Goal: Communication & Community: Ask a question

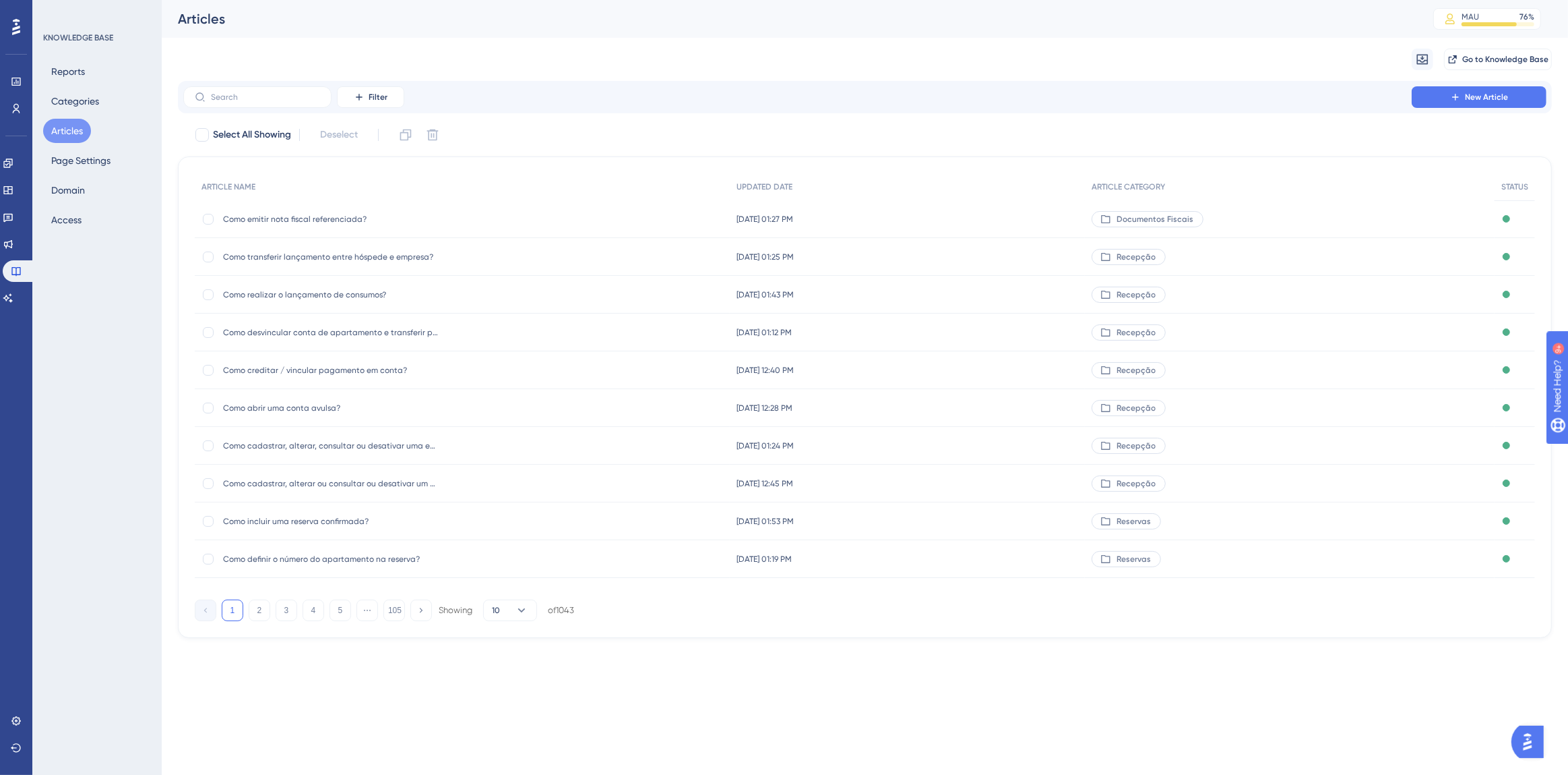
click at [1534, 729] on img "Open AI Assistant Launcher" at bounding box center [1527, 740] width 24 height 24
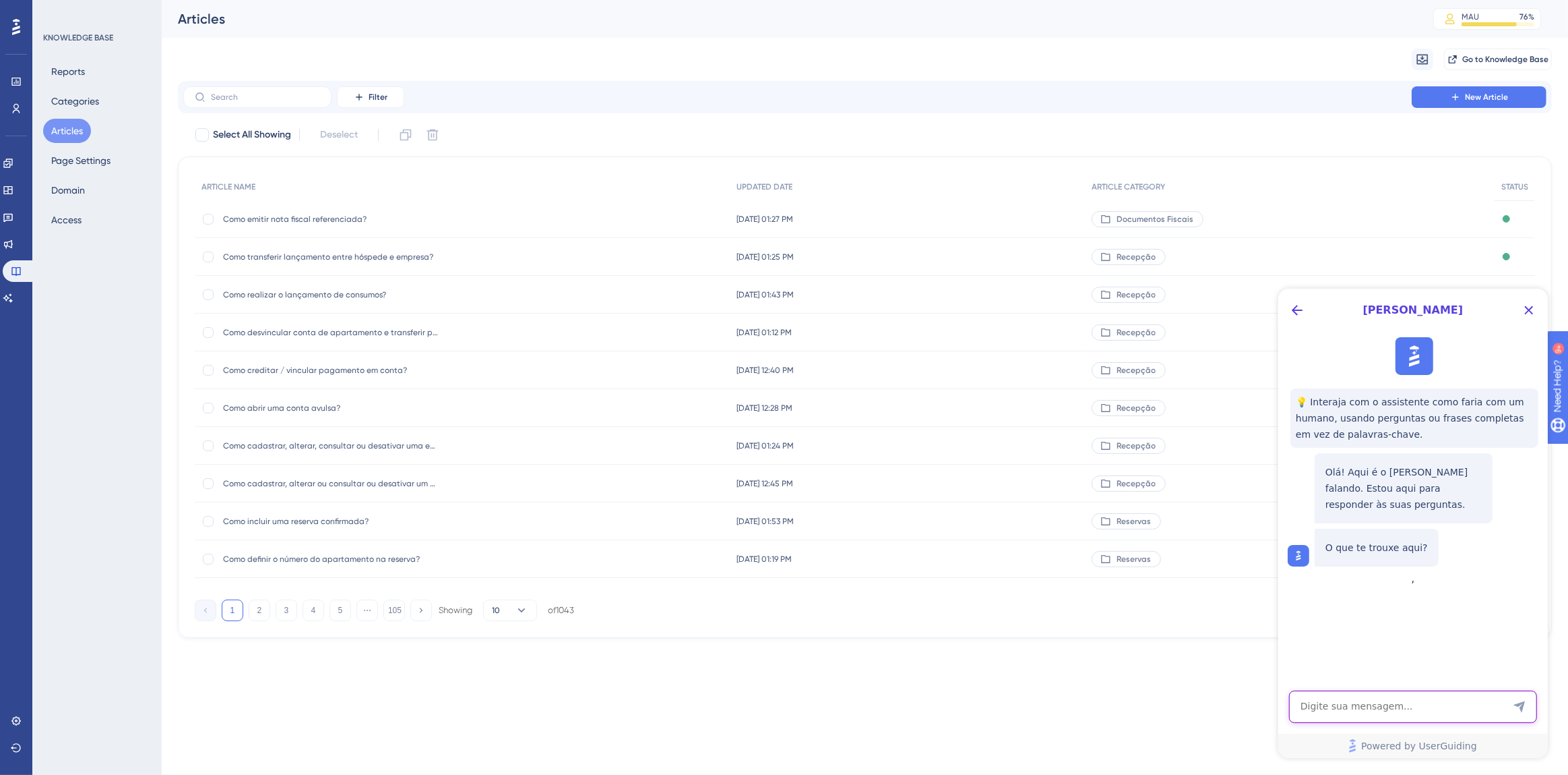
click at [1388, 698] on textarea "AI Assistant Text Input" at bounding box center [1413, 705] width 248 height 32
type textarea "falar com humano"
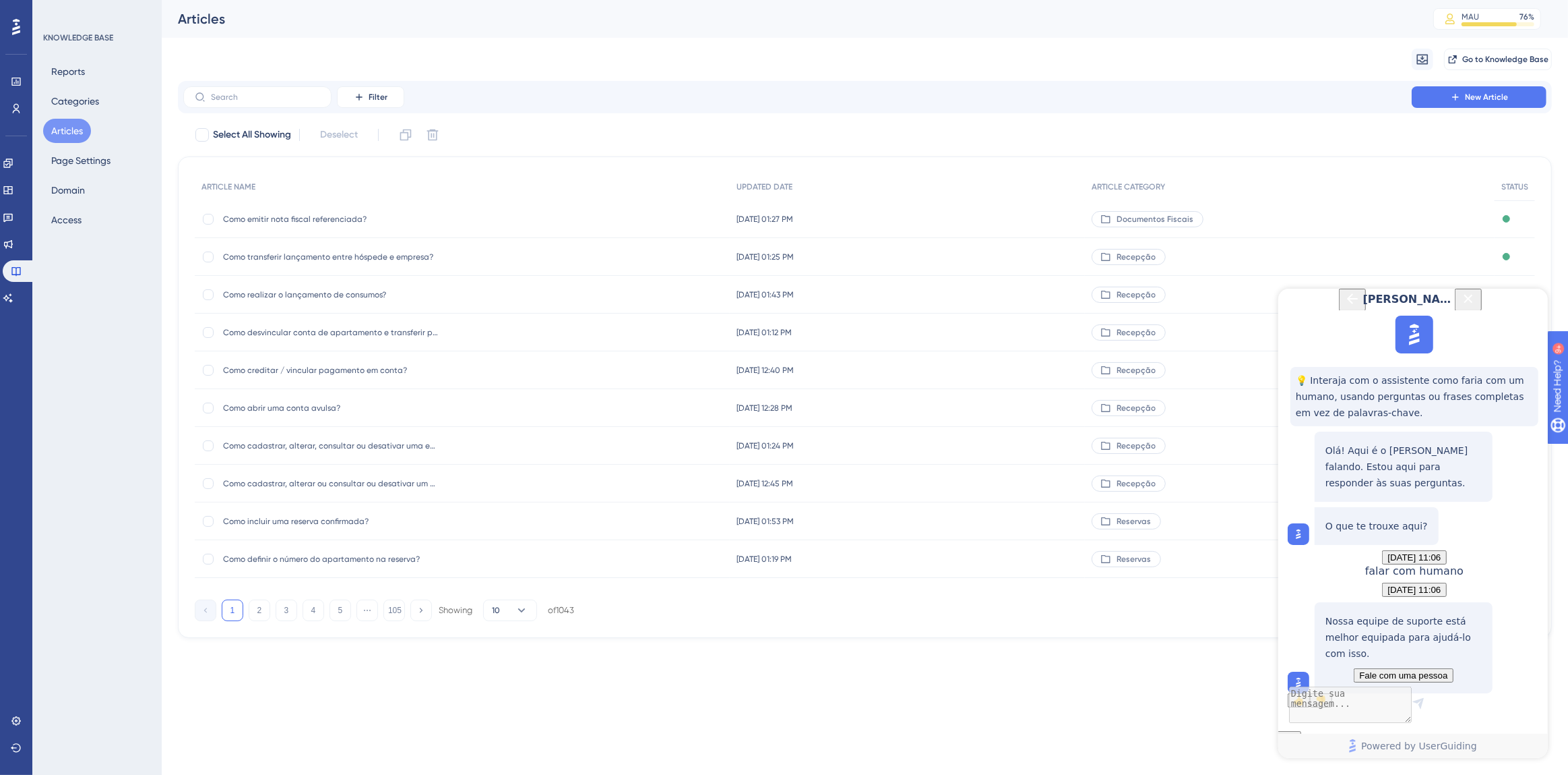
scroll to position [119, 0]
click at [1398, 669] on span "Fale com uma pessoa" at bounding box center [1403, 674] width 89 height 10
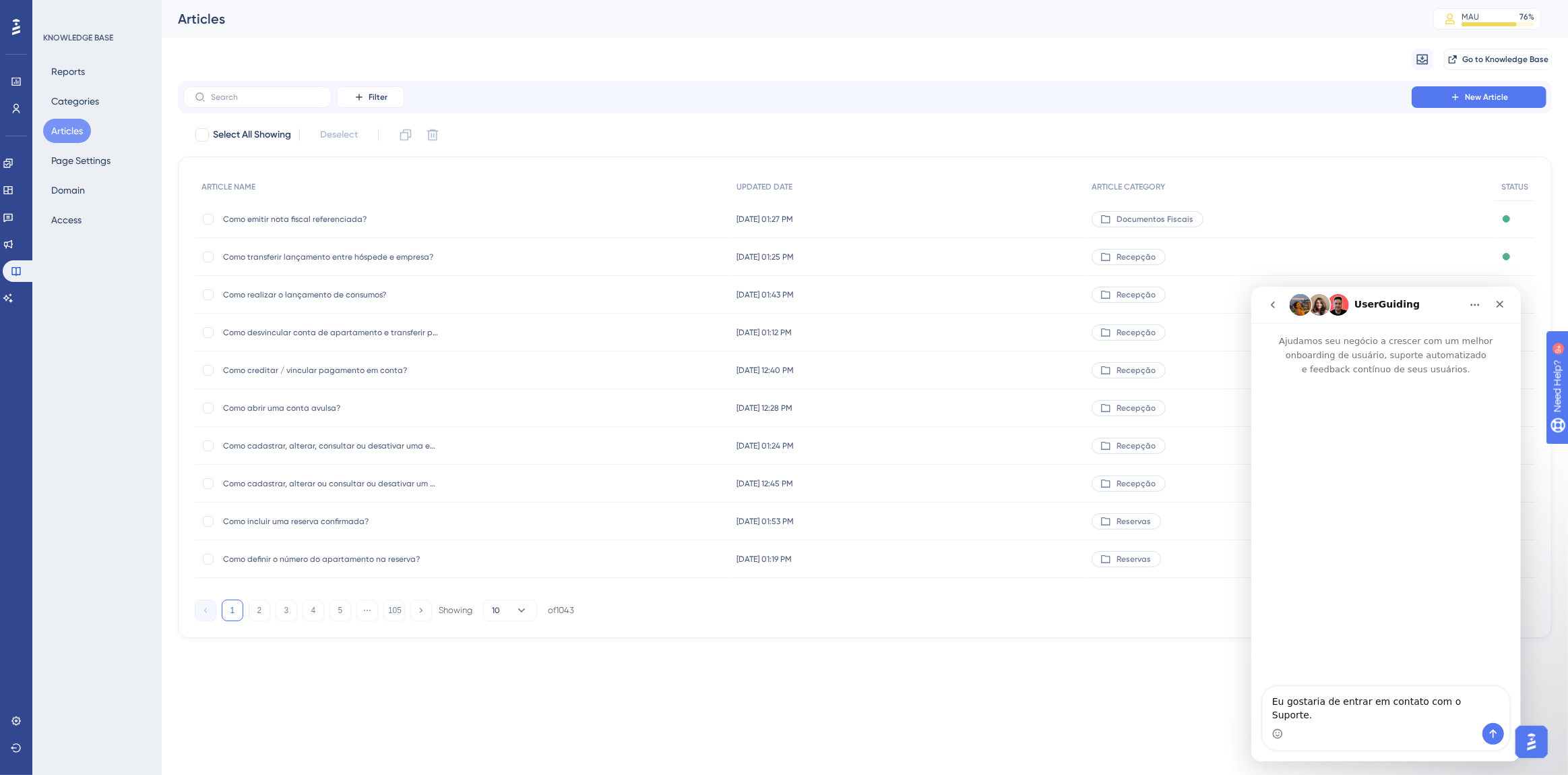
scroll to position [0, 0]
click at [1271, 306] on icon "go back" at bounding box center [1272, 304] width 11 height 11
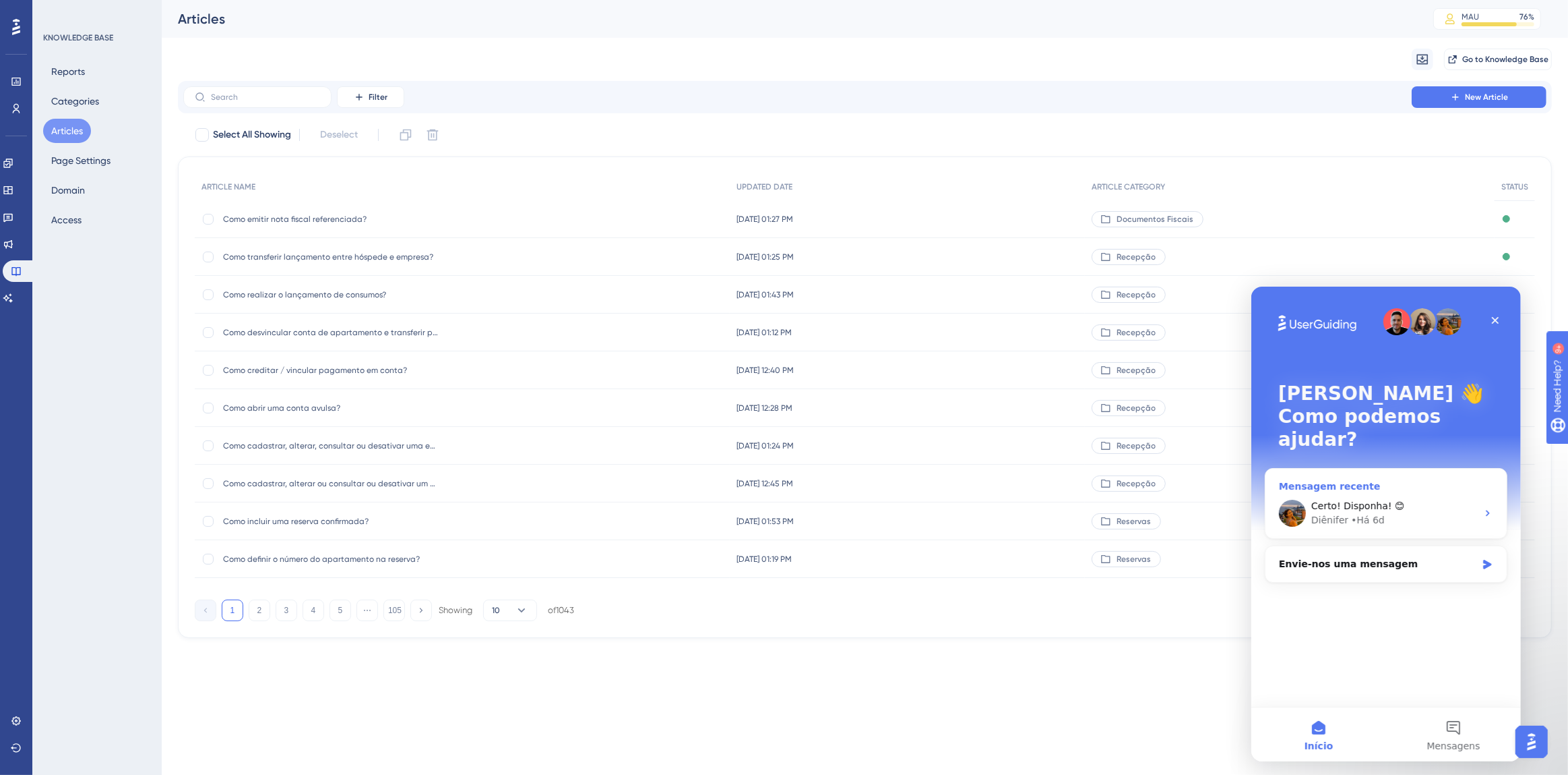
click at [1365, 512] on div "• Há 6d" at bounding box center [1367, 519] width 34 height 14
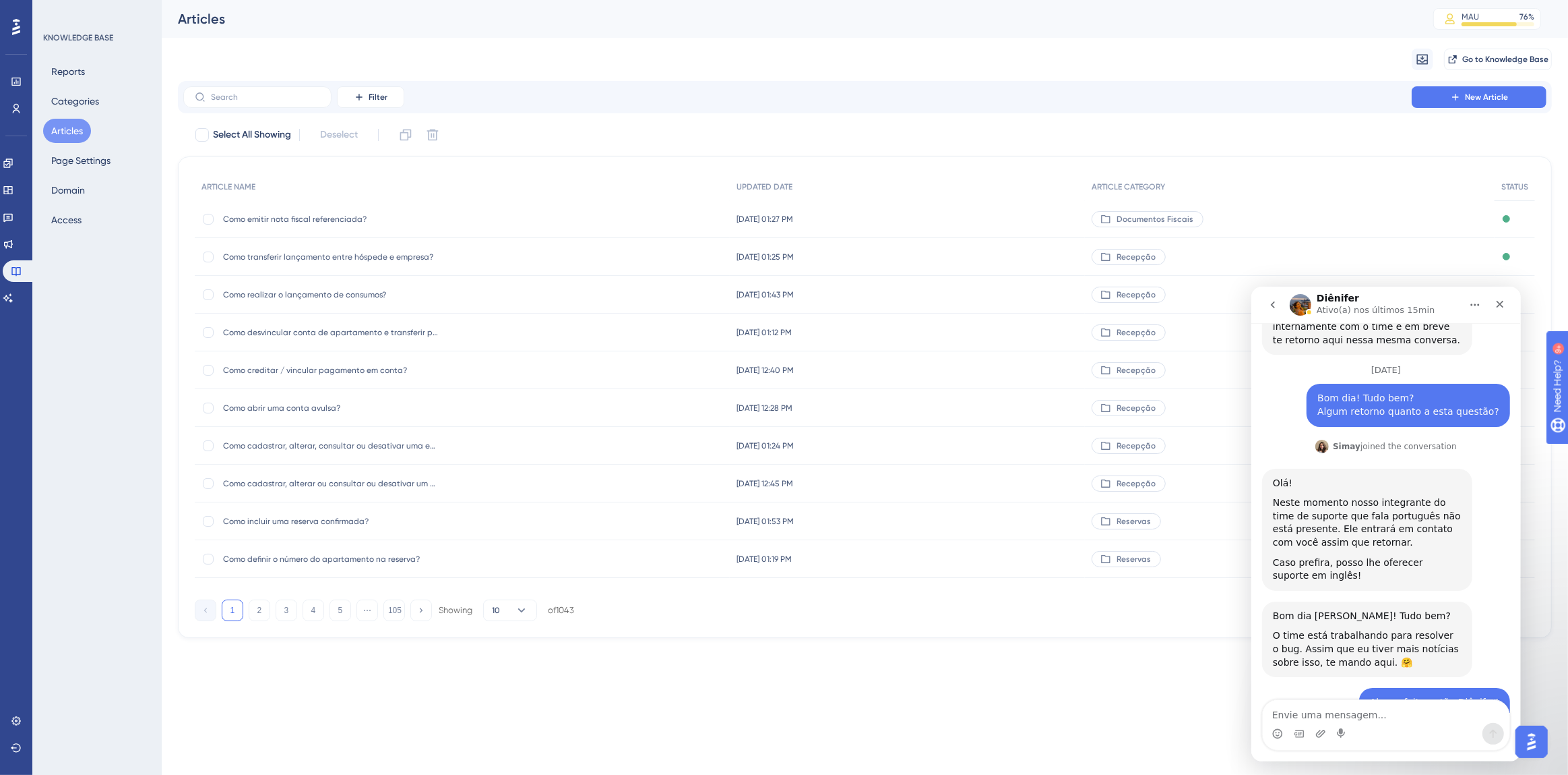
scroll to position [1559, 0]
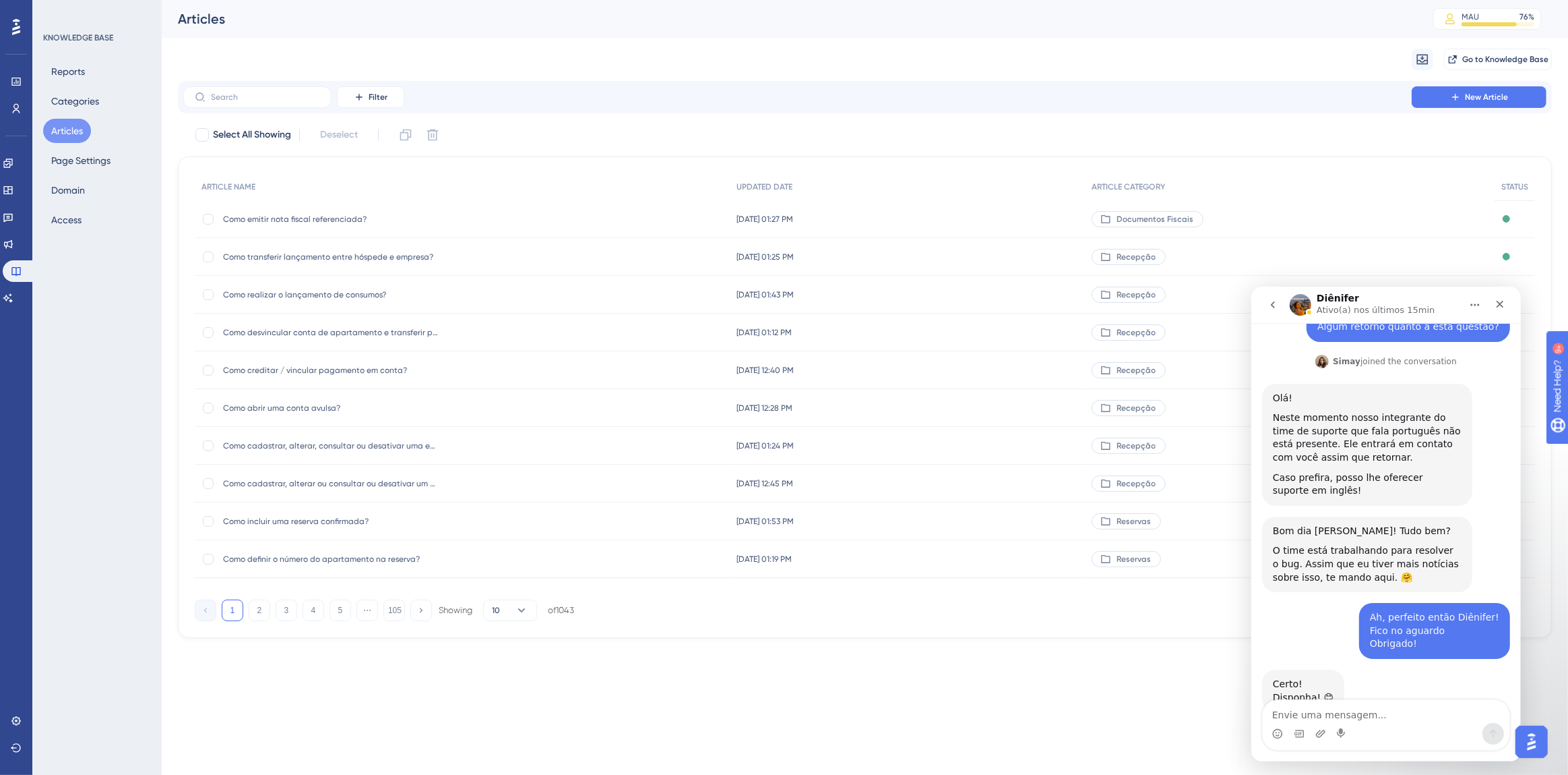
click at [1373, 715] on textarea "Envie uma mensagem..." at bounding box center [1386, 710] width 247 height 23
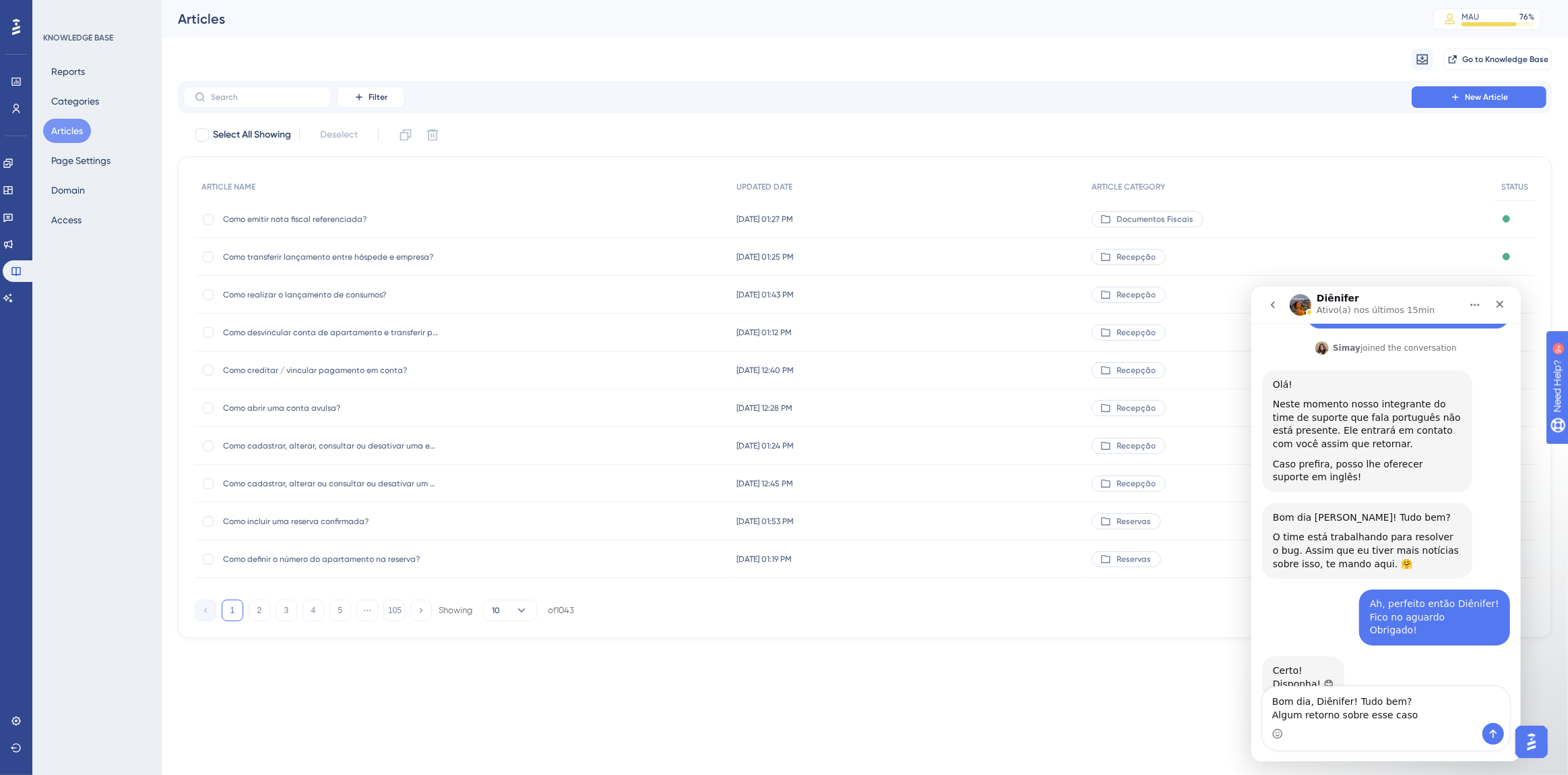
type textarea "Bom dia, Diênifer! Tudo bem? Algum retorno sobre esse caso?"
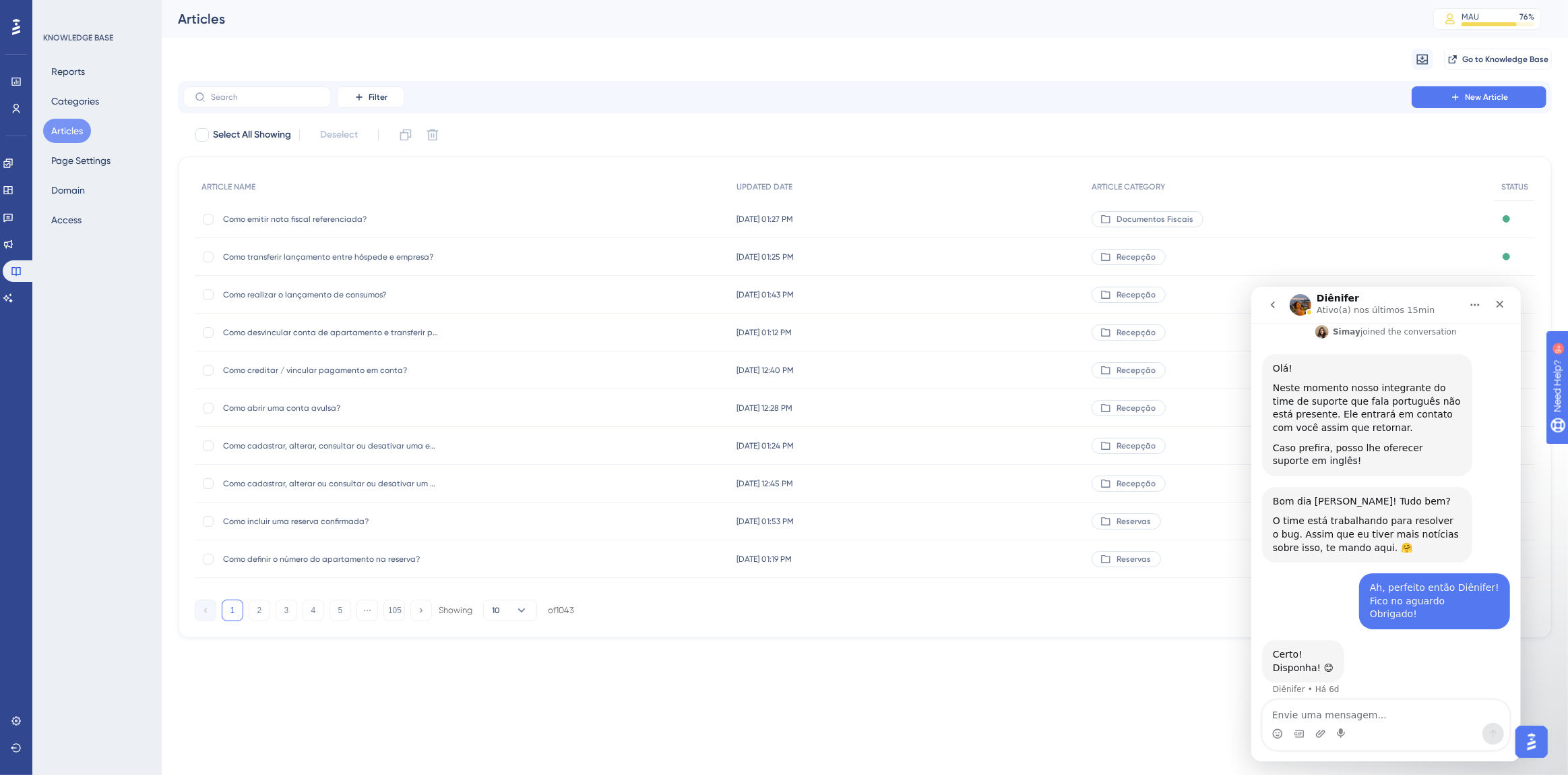
scroll to position [1570, 0]
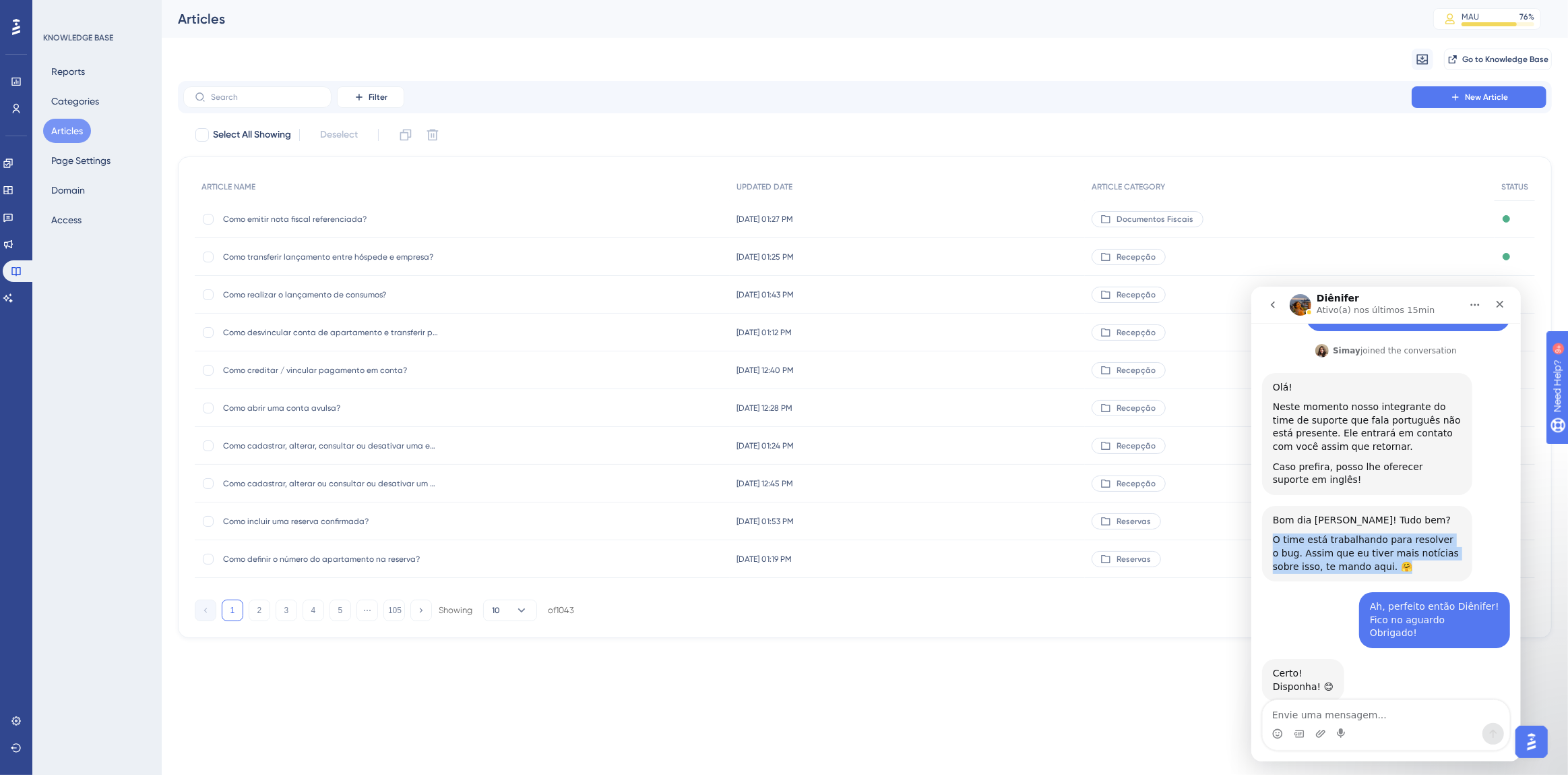
drag, startPoint x: 1361, startPoint y: 522, endPoint x: 1269, endPoint y: 504, distance: 93.7
click at [1269, 505] on div "Bom dia [PERSON_NAME]! Tudo bem? O time está trabalhando para resolver o bug. A…" at bounding box center [1367, 542] width 210 height 76
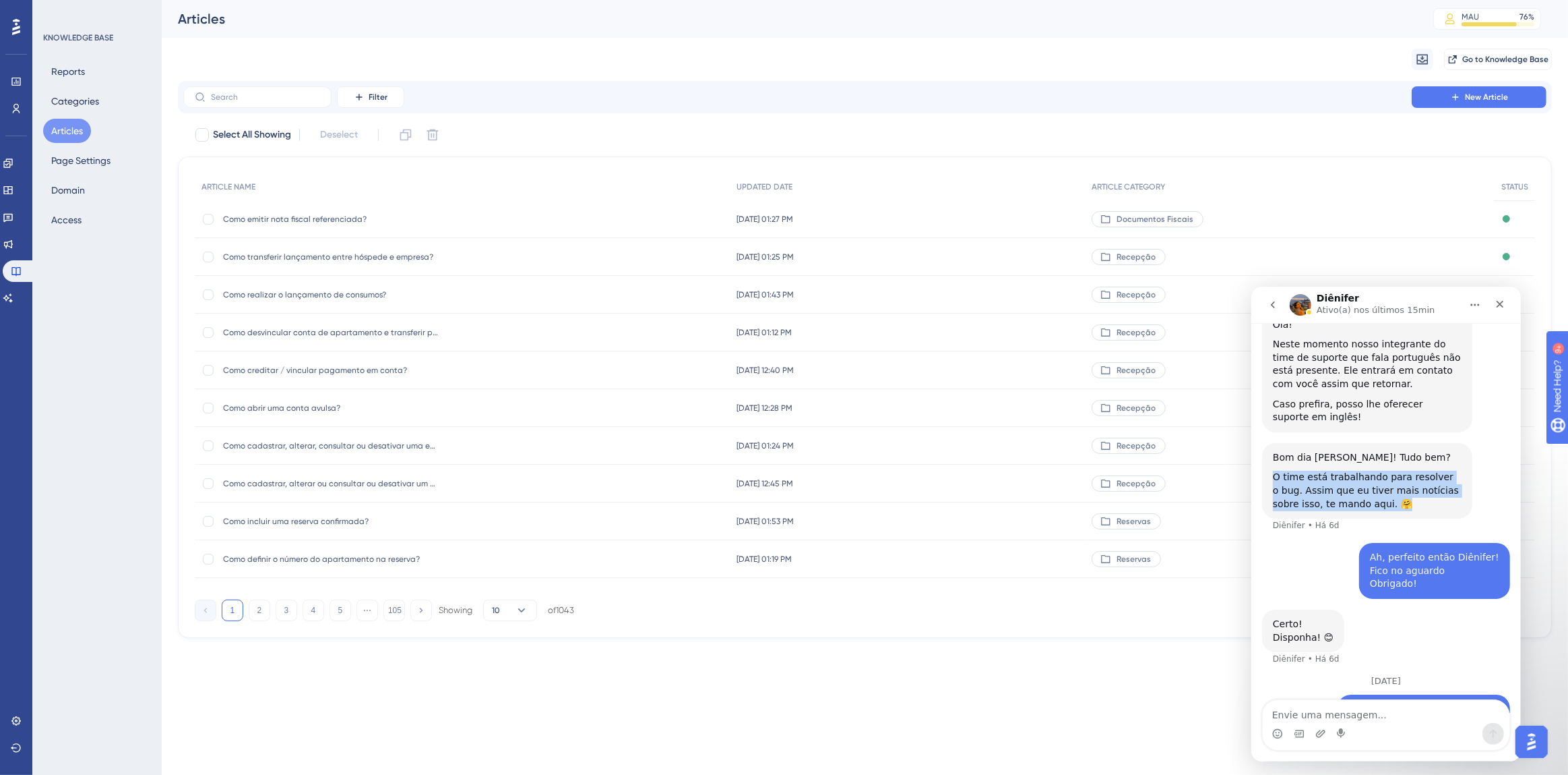
scroll to position [1645, 0]
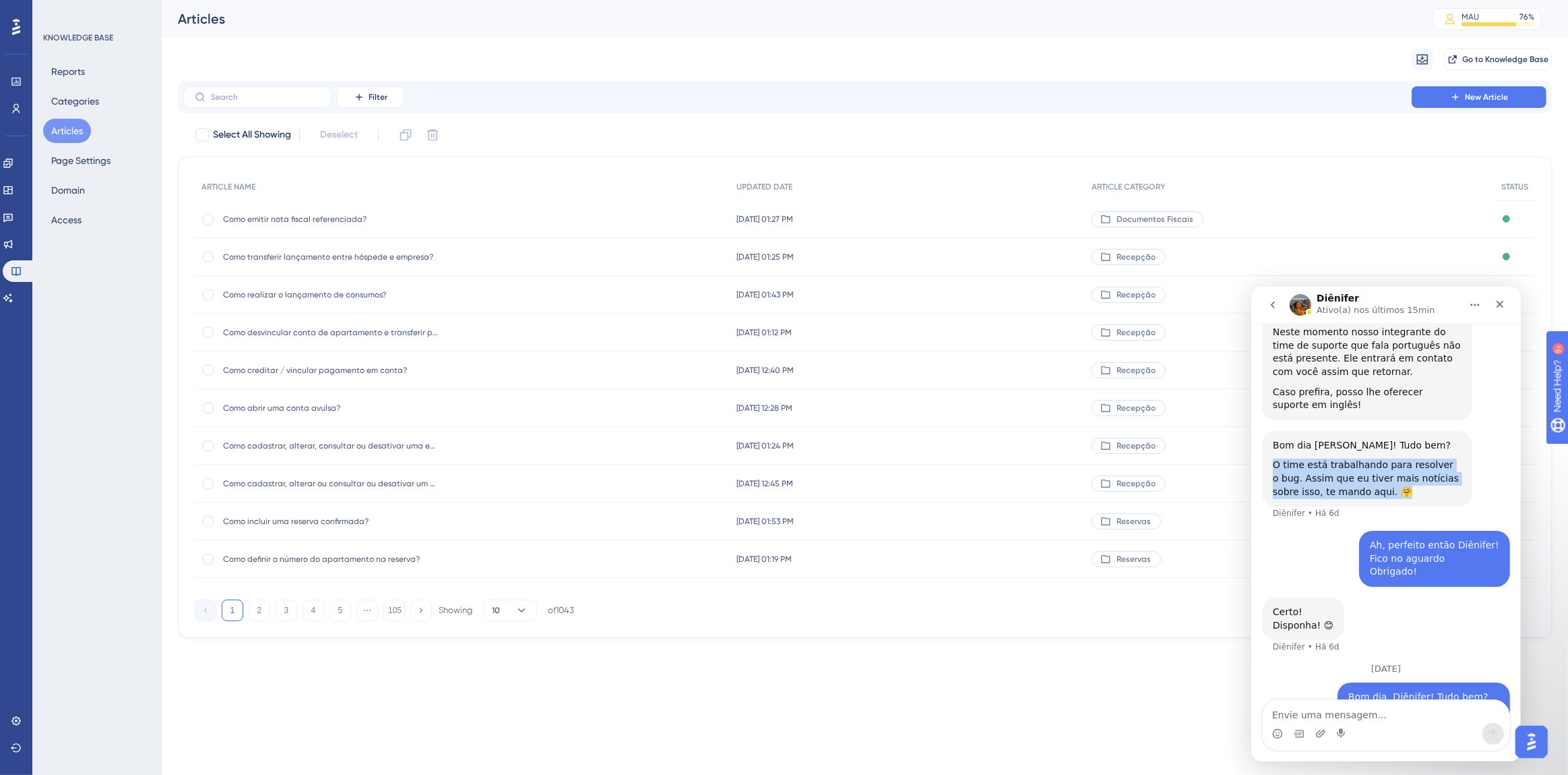
copy div "O time está trabalhando para resolver o bug. Assim que eu tiver mais notícias s…"
